Goal: Task Accomplishment & Management: Complete application form

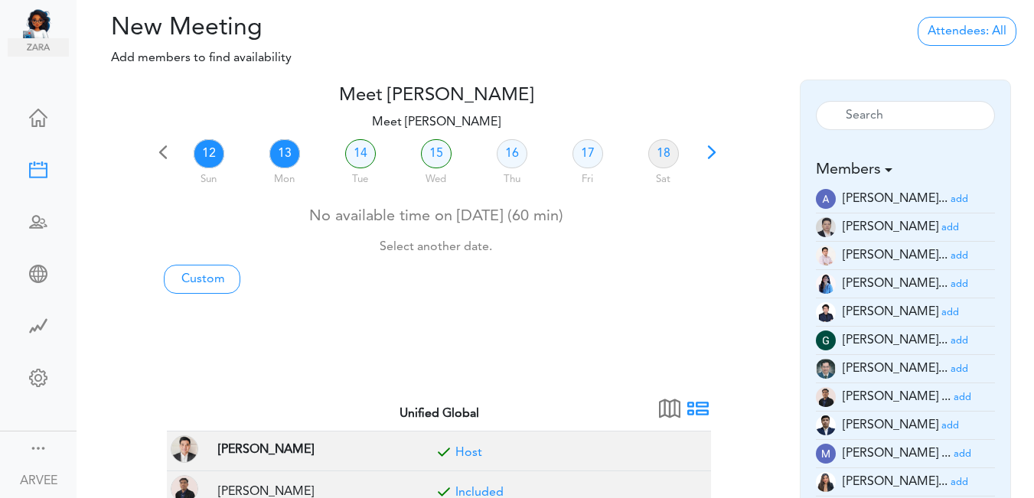
click at [281, 158] on link "13" at bounding box center [284, 153] width 31 height 29
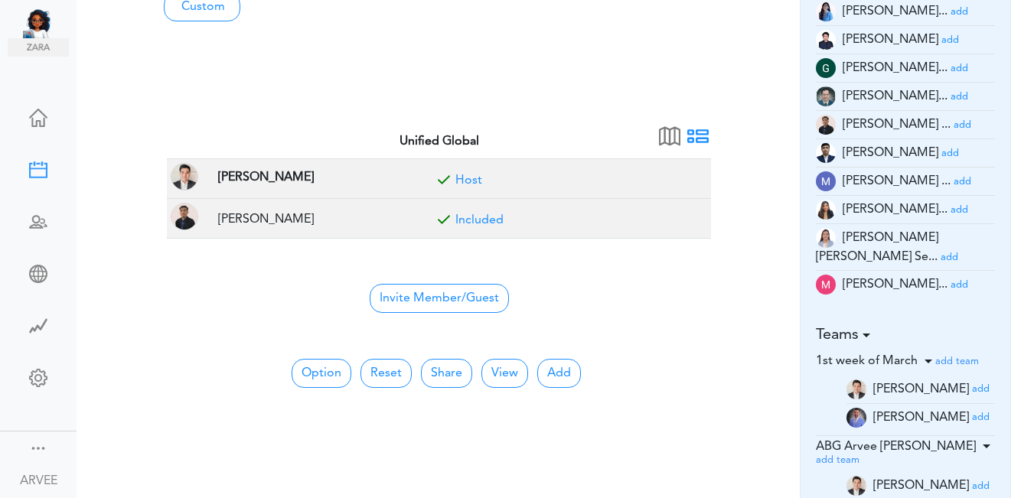
scroll to position [276, 0]
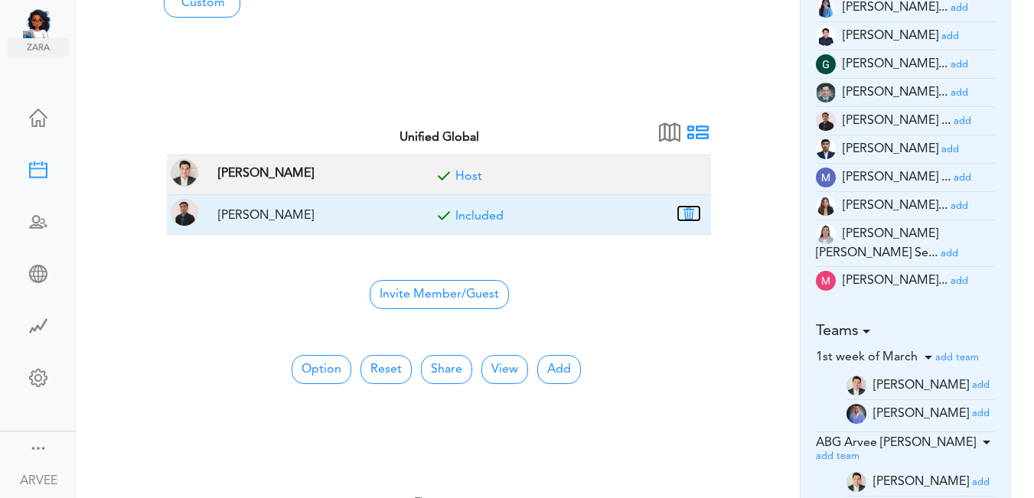
click at [684, 213] on button "button" at bounding box center [688, 214] width 21 height 14
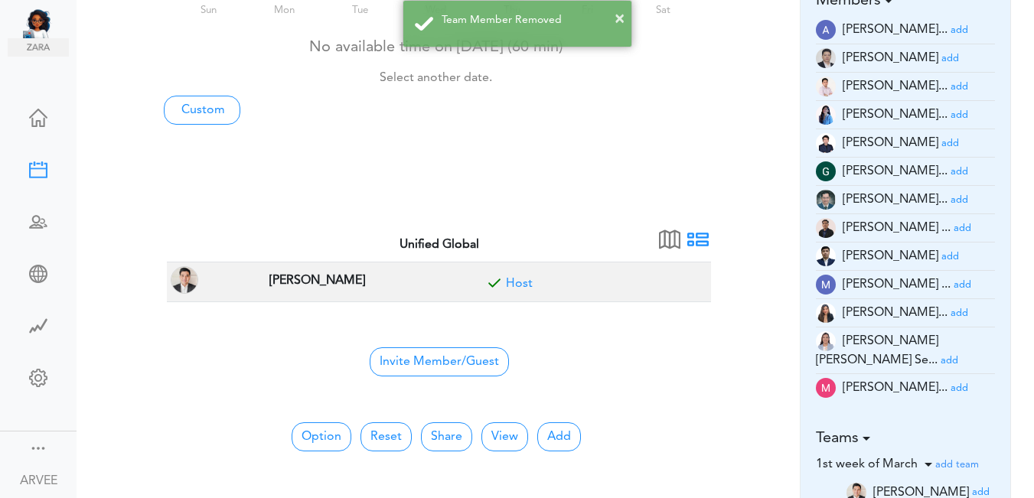
scroll to position [167, 0]
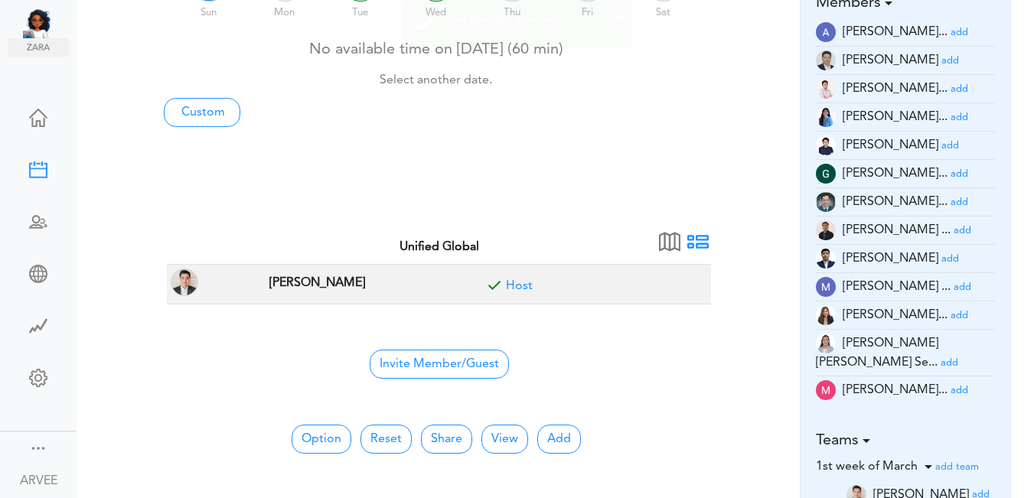
click at [951, 119] on small "add" at bounding box center [960, 118] width 18 height 10
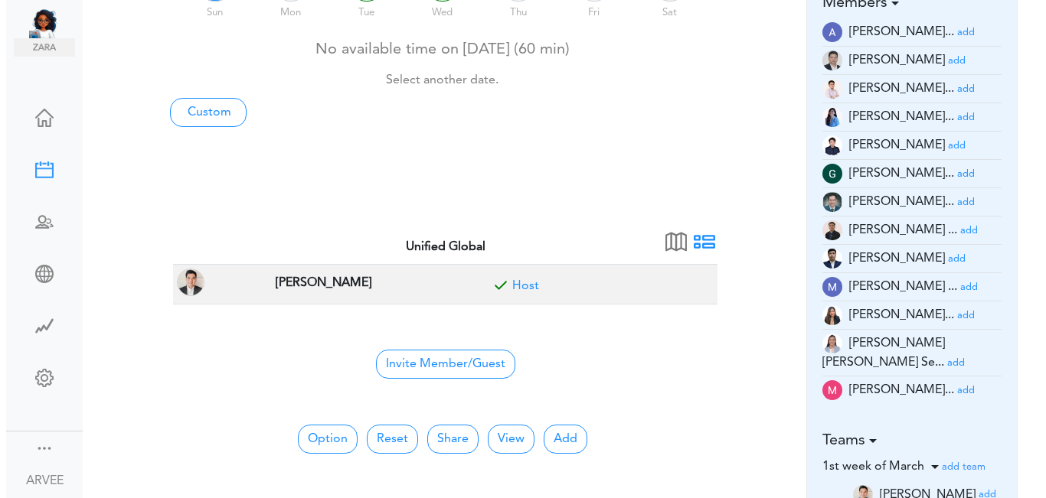
scroll to position [0, 0]
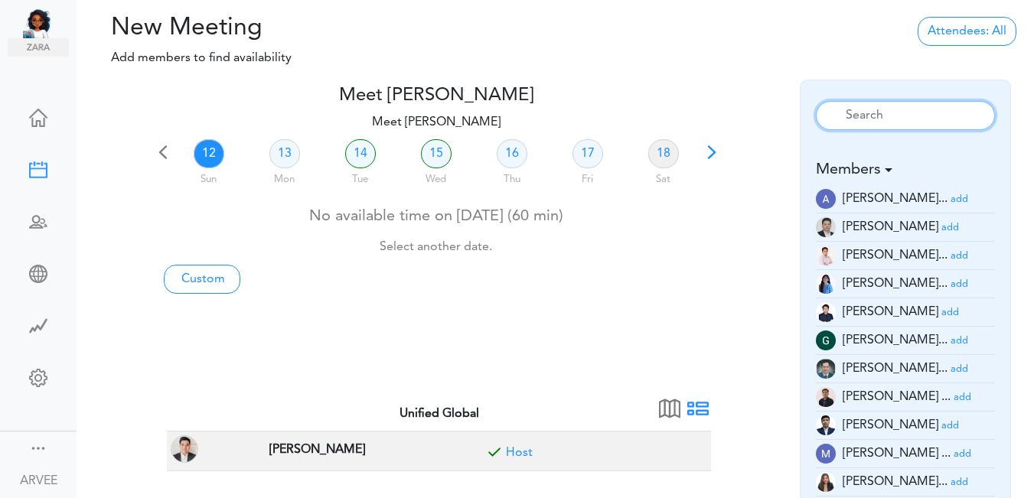
click at [942, 119] on input "text" at bounding box center [906, 115] width 180 height 29
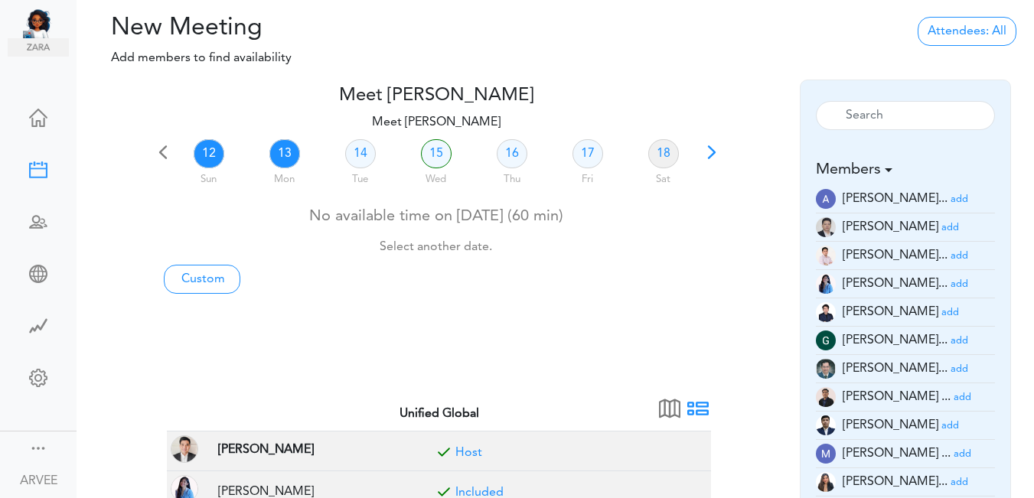
click at [279, 155] on link "13" at bounding box center [284, 153] width 31 height 29
click at [204, 273] on link "Custom" at bounding box center [202, 279] width 77 height 29
type input "Meet [PERSON_NAME]"
type input "https://us02web.zoom.us/j/9174257685?pwd=VUE3Y2Fpem5ORktDVUZkeE9Yc01vZz09"
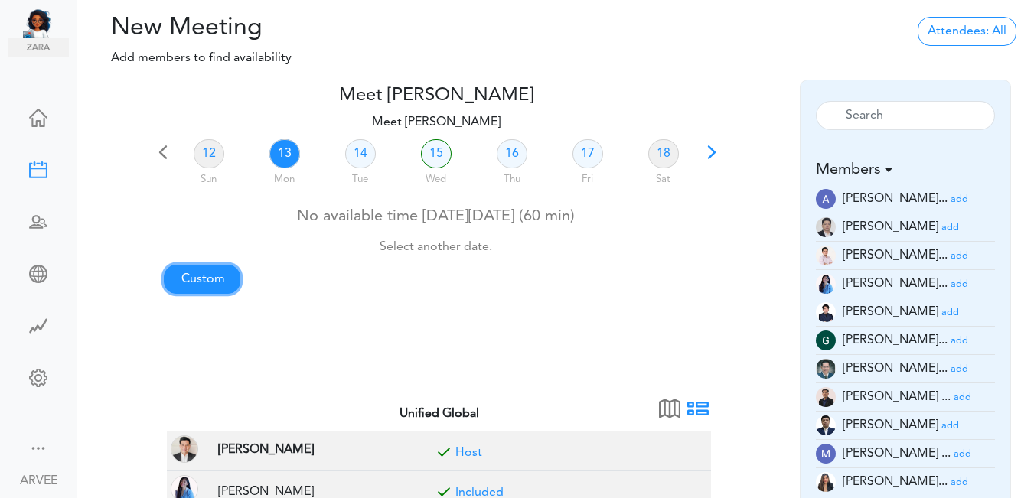
type input "2025-10-12T21:00"
type input "2025-10-12T21:30"
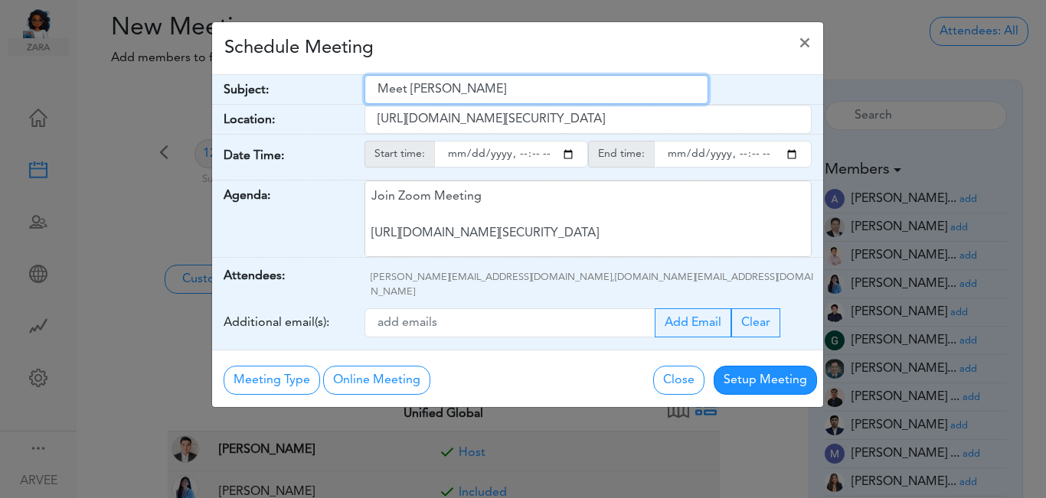
click at [380, 90] on input "Meet [PERSON_NAME]" at bounding box center [536, 89] width 344 height 29
drag, startPoint x: 380, startPoint y: 90, endPoint x: 531, endPoint y: 73, distance: 151.6
click at [531, 73] on div "Schedule Meeting × Your Name: (required) ARVEE ARVEE Email: (required) a.flores…" at bounding box center [517, 214] width 612 height 387
paste input "Subject: [Client Call] Shinogi, Ron - 2024 Pending Information Discussion"
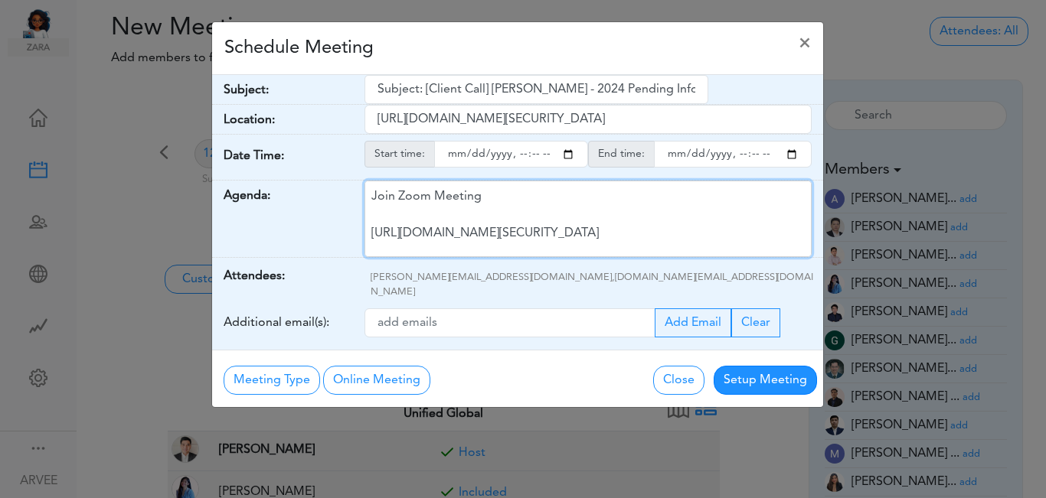
click at [496, 222] on div "Join Zoom Meeting https://us02web.zoom.us/j/9174257685?pwd=VUE3Y2Fpem5ORktDVUZk…" at bounding box center [587, 219] width 447 height 77
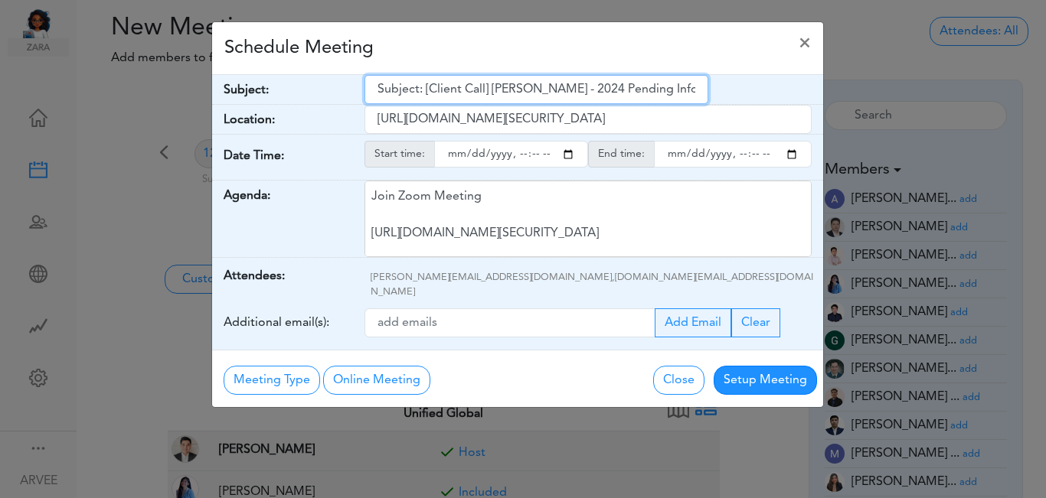
click at [380, 86] on input "Subject: [Client Call] Shinogi, Ron - 2024 Pending Information Discussion" at bounding box center [536, 89] width 344 height 29
type input "[Client Call] Shinogi, Ron - 2024 Pending Information Discussion"
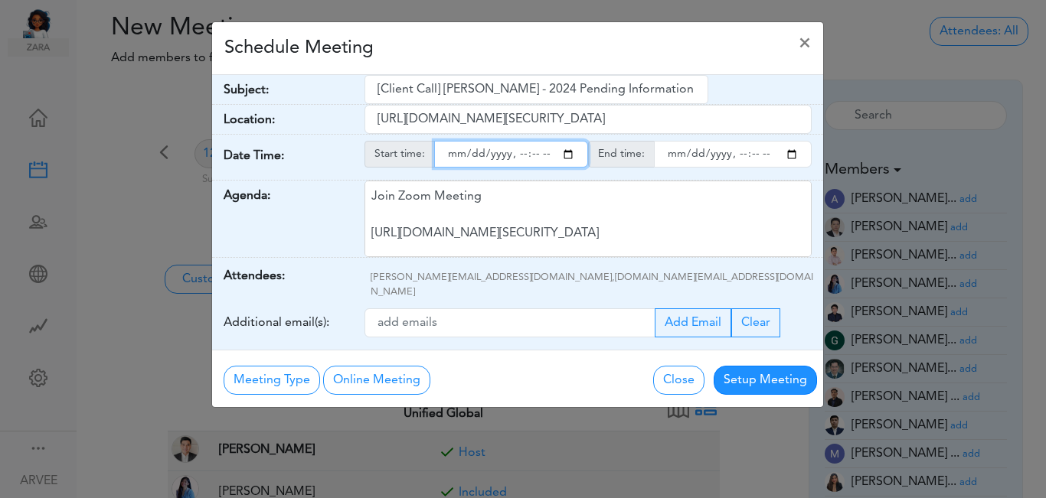
click at [566, 154] on input "starttime" at bounding box center [511, 154] width 154 height 27
click at [518, 156] on input "starttime" at bounding box center [511, 154] width 154 height 27
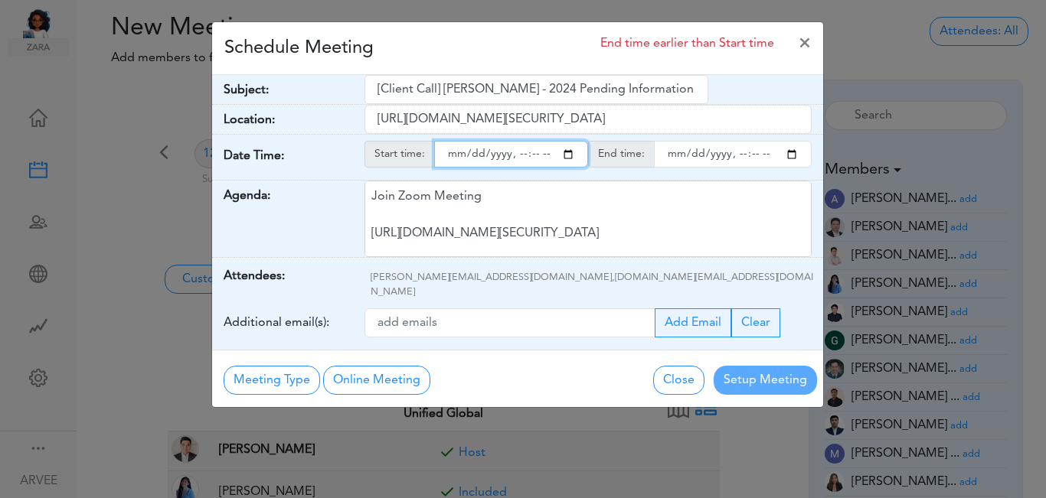
click at [518, 156] on input "starttime" at bounding box center [511, 154] width 154 height 27
click at [531, 153] on input "starttime" at bounding box center [511, 154] width 154 height 27
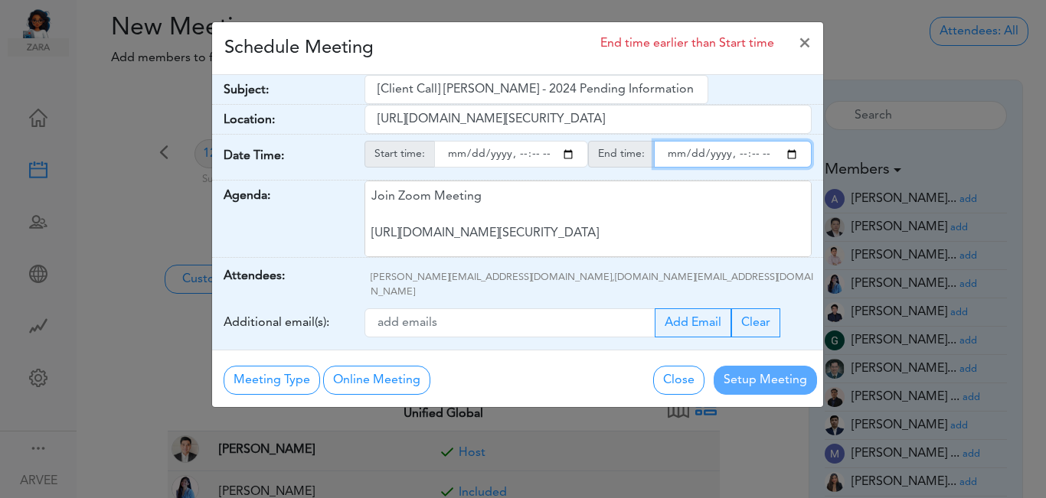
click at [796, 158] on input "endtime" at bounding box center [733, 154] width 158 height 27
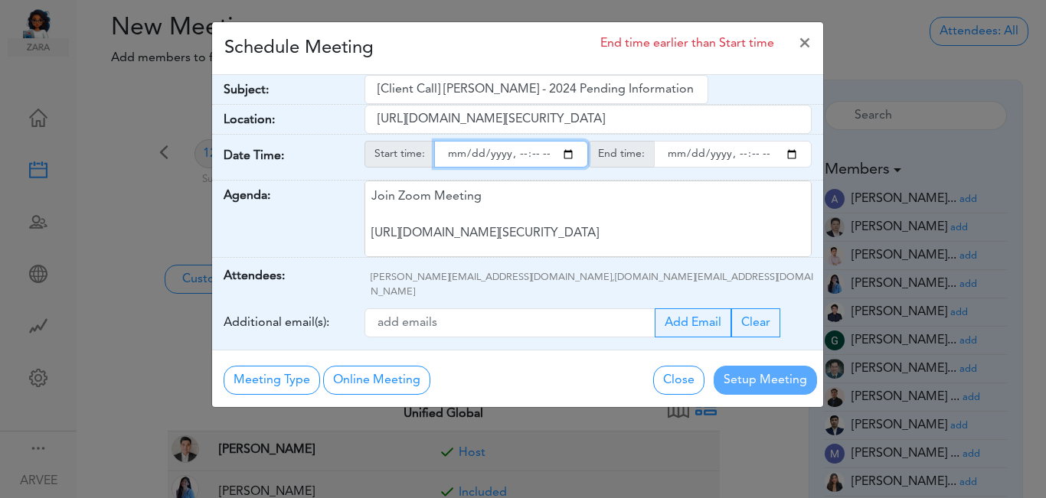
click at [518, 155] on input "starttime" at bounding box center [511, 154] width 154 height 27
type input "2025-10-13T19:00"
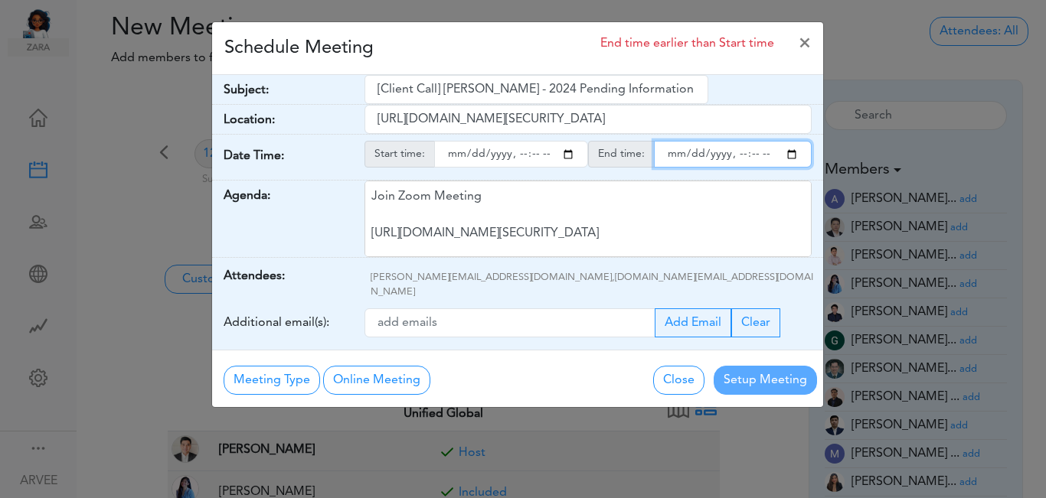
click at [789, 154] on input "endtime" at bounding box center [733, 154] width 158 height 27
click at [788, 154] on input "endtime" at bounding box center [733, 154] width 158 height 27
click at [735, 155] on input "endtime" at bounding box center [733, 154] width 158 height 27
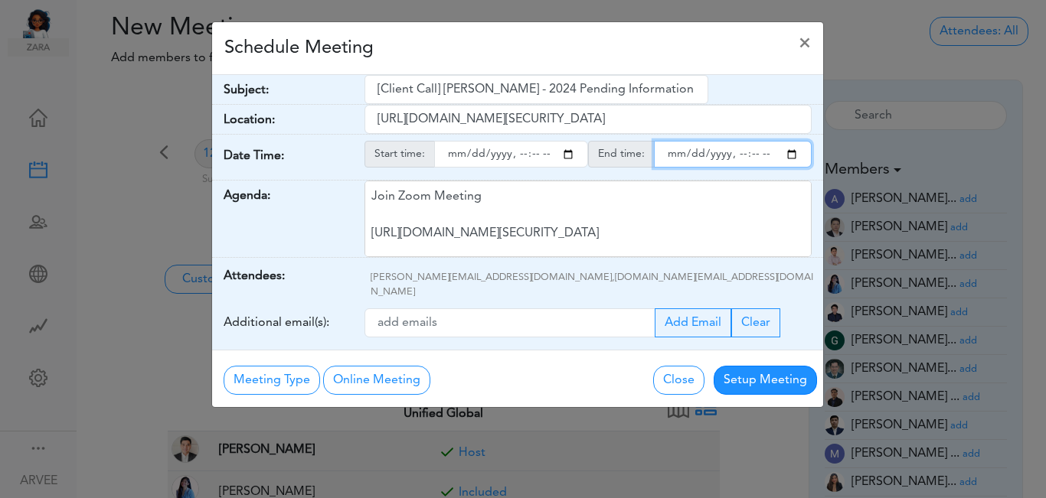
type input "2025-10-13T20:00"
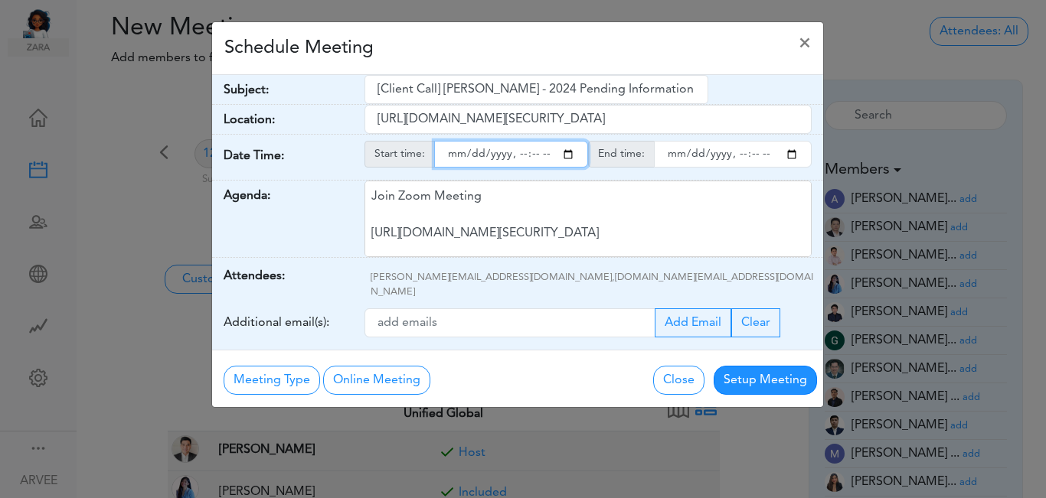
click at [530, 155] on input "starttime" at bounding box center [511, 154] width 154 height 27
type input "2025-10-13T19:30"
click at [626, 40] on div "Schedule Meeting ×" at bounding box center [517, 48] width 611 height 53
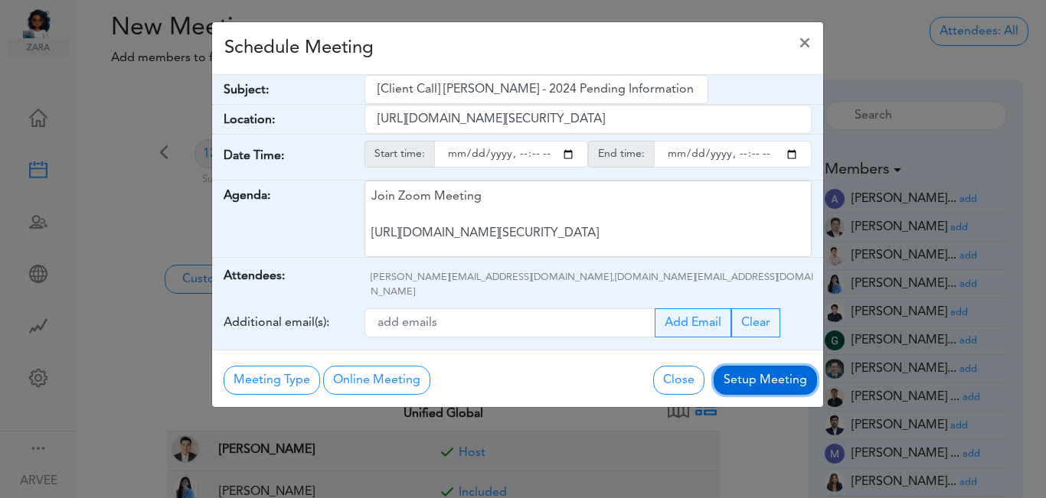
click at [749, 366] on button "Setup Meeting" at bounding box center [764, 380] width 103 height 29
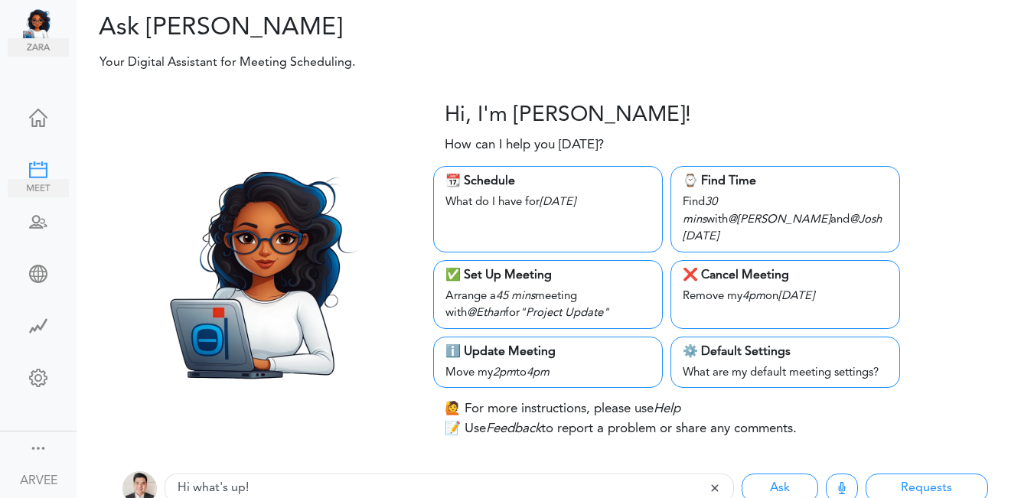
click at [34, 163] on div at bounding box center [38, 168] width 61 height 15
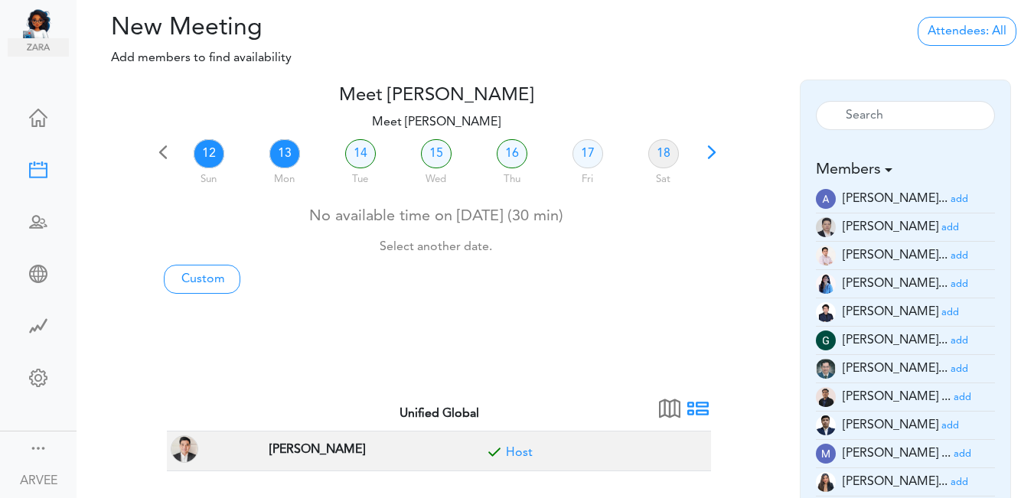
click at [284, 155] on link "13" at bounding box center [284, 153] width 31 height 29
click at [282, 156] on link "13" at bounding box center [284, 153] width 31 height 29
click at [282, 153] on link "13" at bounding box center [284, 153] width 31 height 29
click at [199, 279] on link "Custom" at bounding box center [202, 279] width 77 height 29
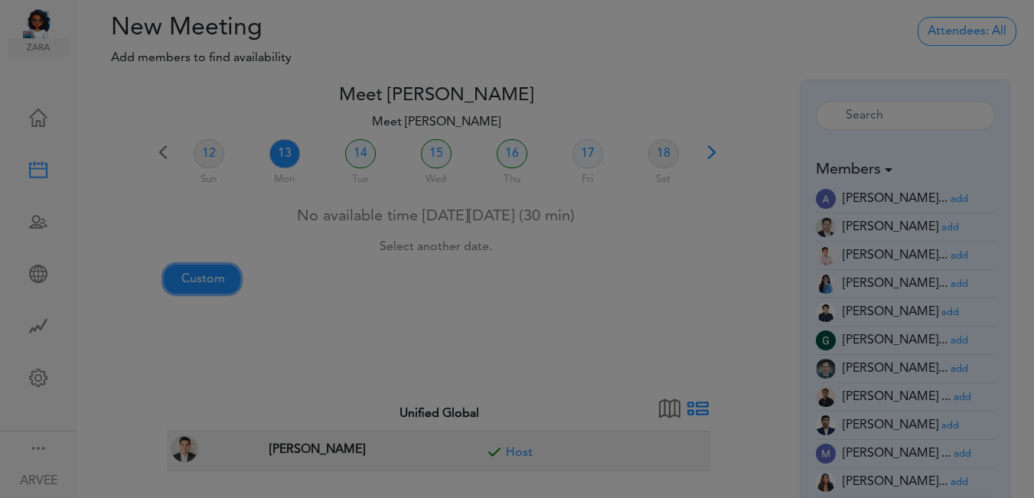
type input "Meet [PERSON_NAME]"
type input "https://us02web.zoom.us/j/9174257685?pwd=VUE3Y2Fpem5ORktDVUZkeE9Yc01vZz09"
type input "2025-10-12T21:00"
type input "2025-10-12T21:30"
click at [199, 279] on div at bounding box center [523, 249] width 1046 height 498
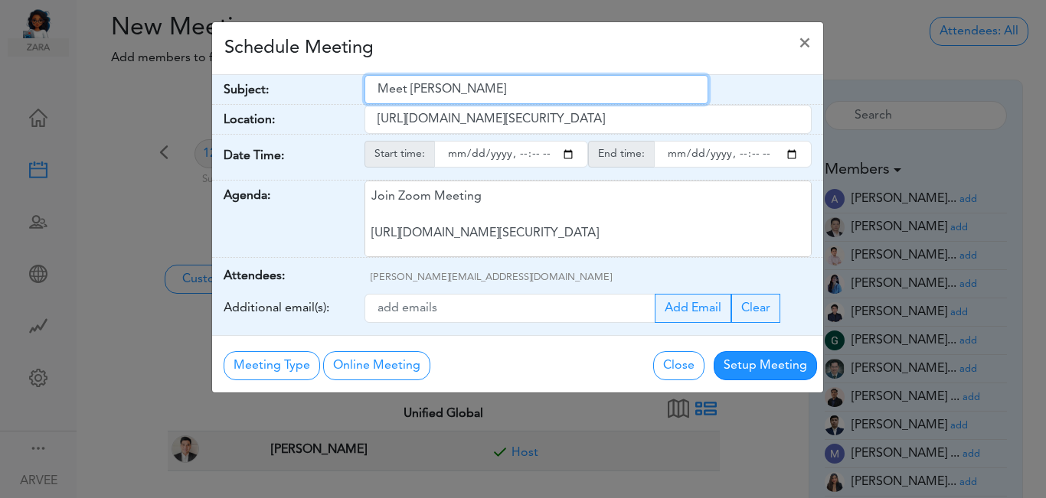
click at [380, 89] on input "Meet [PERSON_NAME]" at bounding box center [536, 89] width 344 height 29
paste input "Unified Global: Request for Tax Filing Assistance"
type input "Unified Global: Request for Tax Filing Assistance"
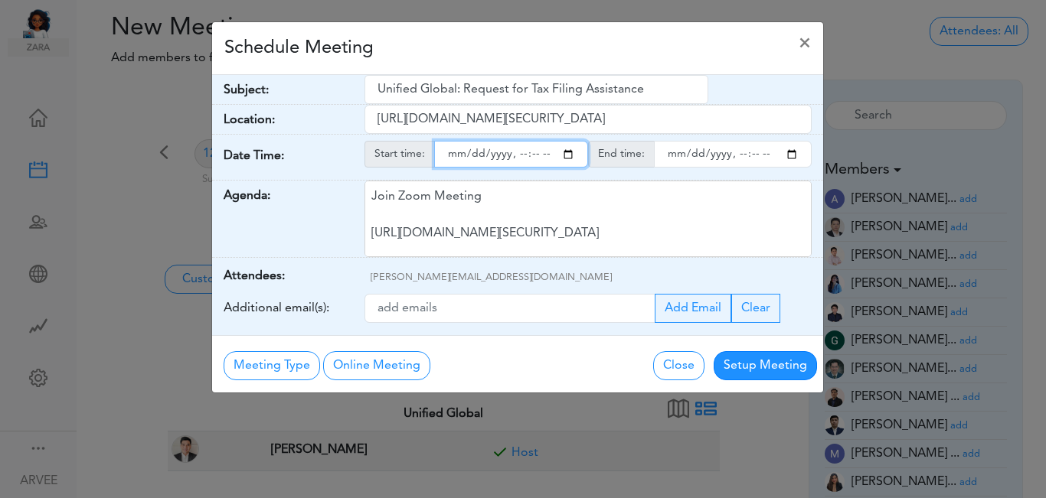
click at [565, 154] on input "starttime" at bounding box center [511, 154] width 154 height 27
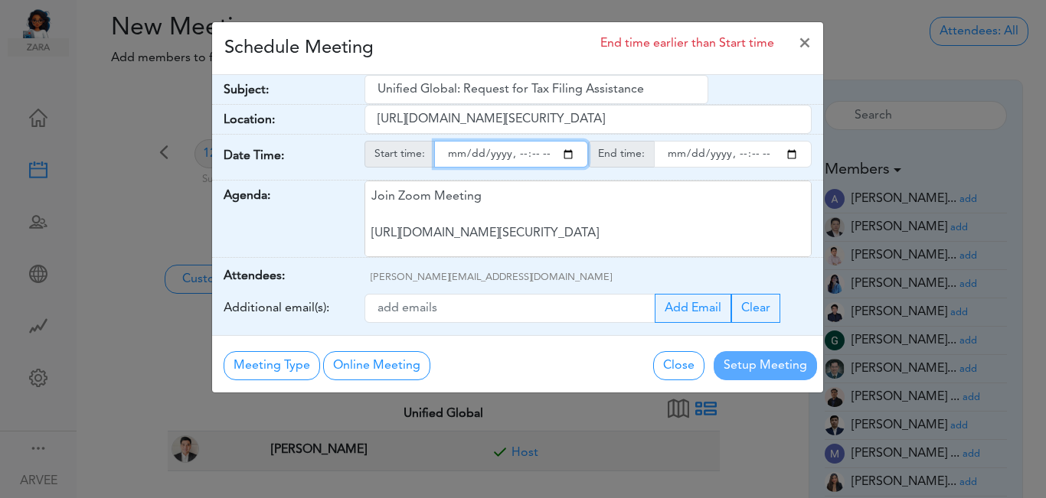
click at [518, 157] on input "starttime" at bounding box center [511, 154] width 154 height 27
type input "2025-10-13T18:00"
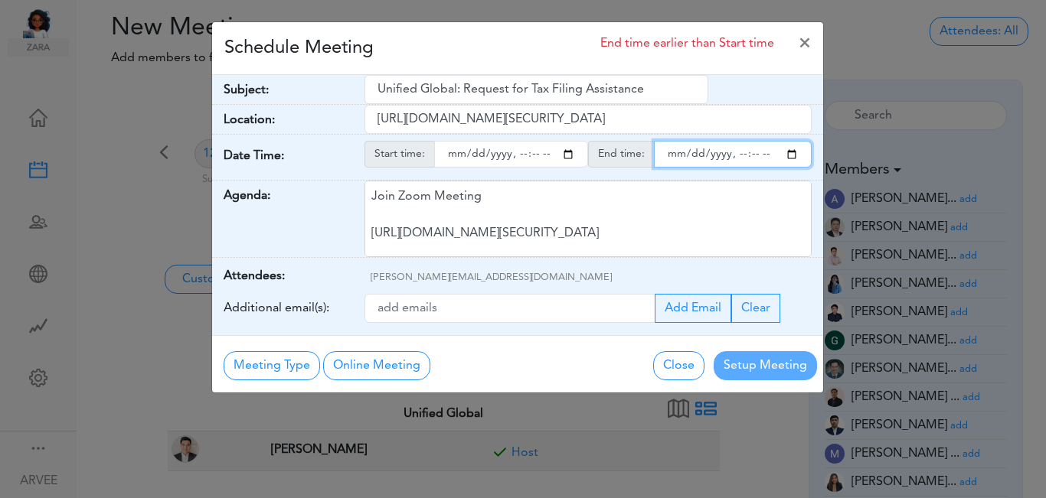
click at [791, 158] on input "endtime" at bounding box center [733, 154] width 158 height 27
click at [790, 154] on input "endtime" at bounding box center [733, 154] width 158 height 27
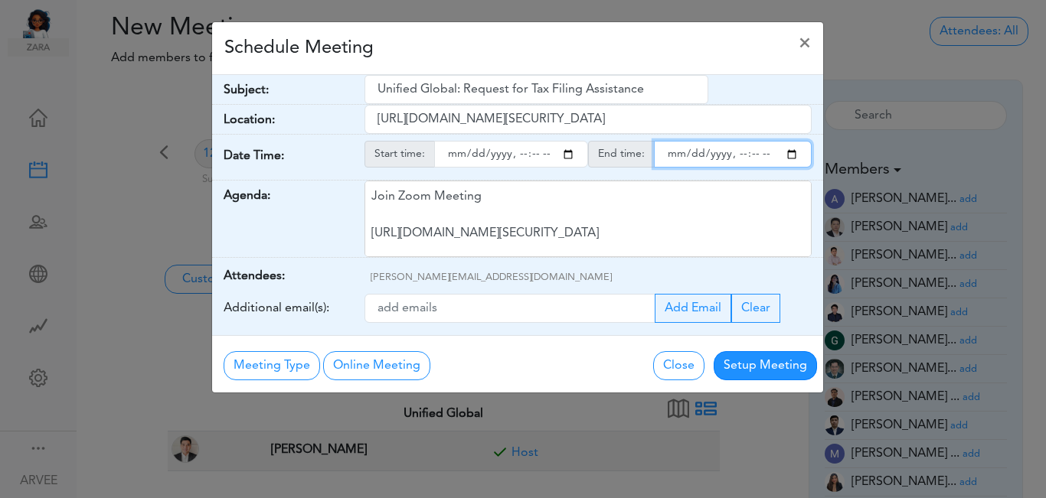
click at [736, 157] on input "endtime" at bounding box center [733, 154] width 158 height 27
type input "2025-10-13T18:30"
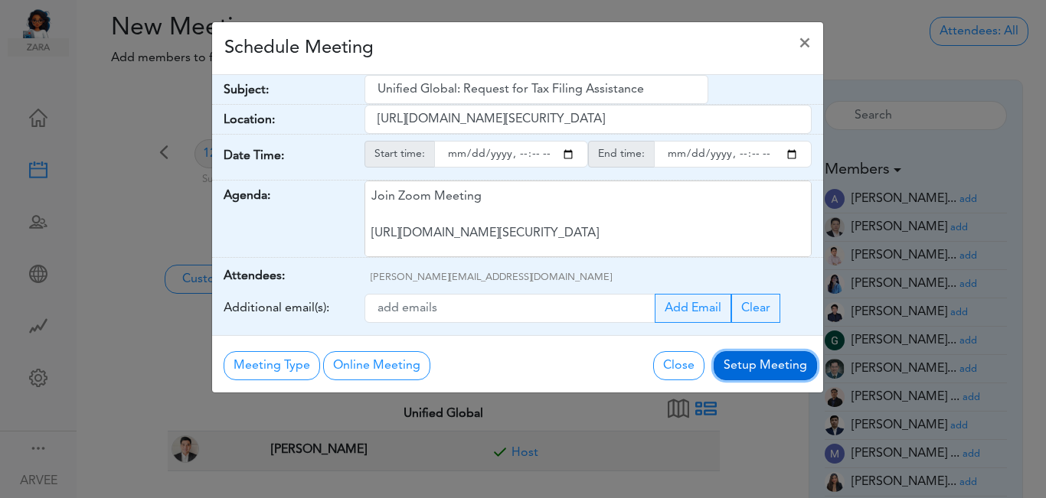
click at [748, 364] on button "Setup Meeting" at bounding box center [764, 365] width 103 height 29
